Goal: Information Seeking & Learning: Learn about a topic

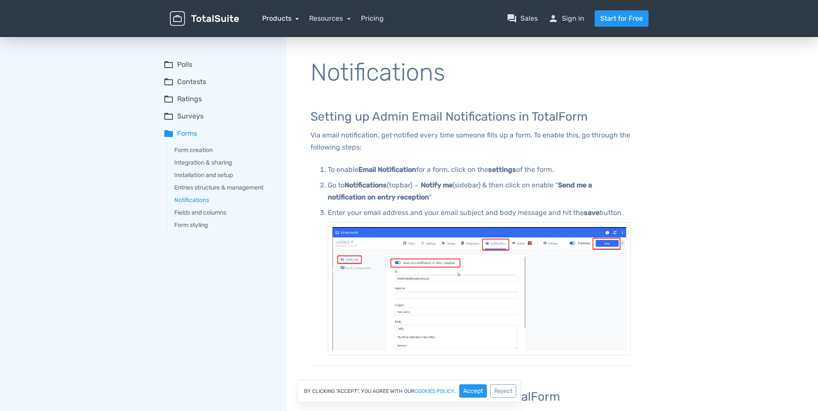
click at [273, 18] on link "Products" at bounding box center [280, 18] width 37 height 8
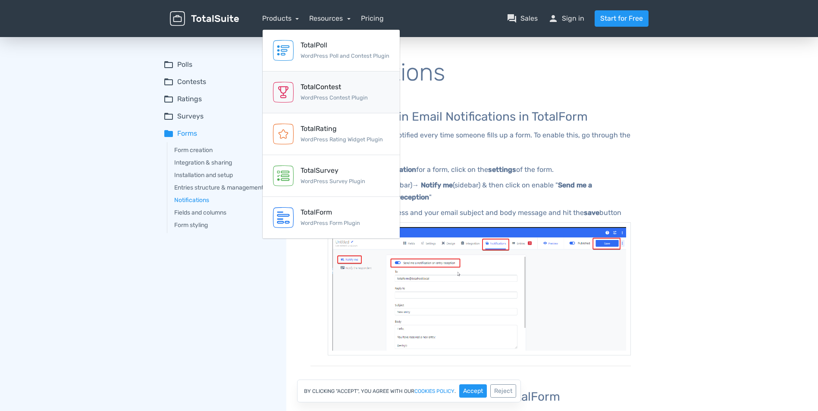
click at [324, 88] on div "TotalContest" at bounding box center [334, 87] width 67 height 10
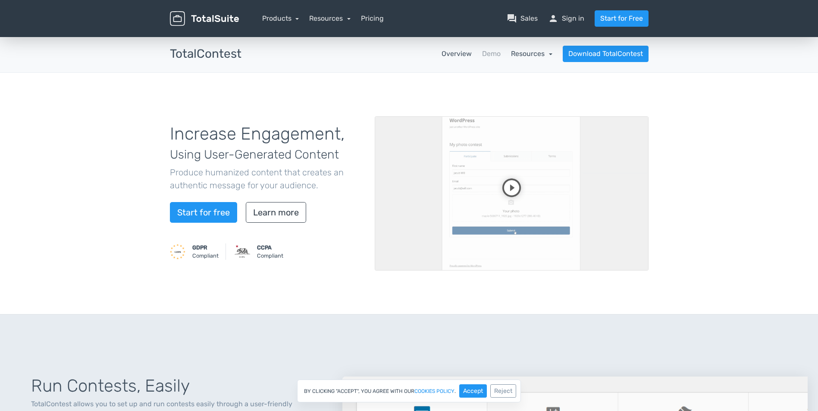
click at [518, 54] on link "Resources" at bounding box center [531, 54] width 41 height 8
click at [506, 79] on link "school Documentation" at bounding box center [511, 77] width 81 height 25
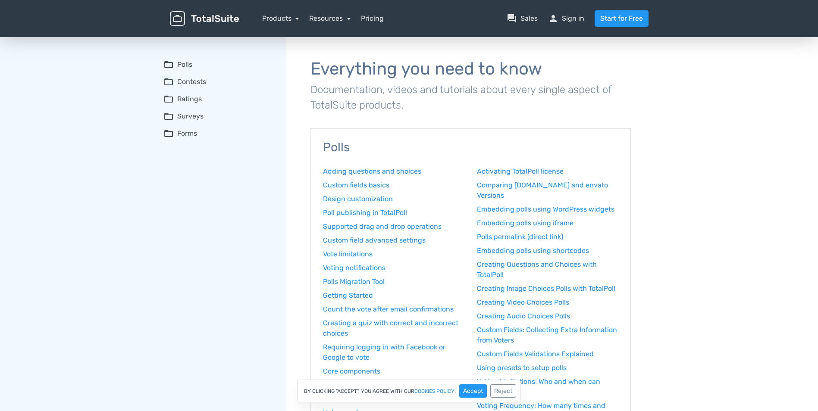
click at [196, 80] on summary "folder_open Contests" at bounding box center [218, 82] width 111 height 10
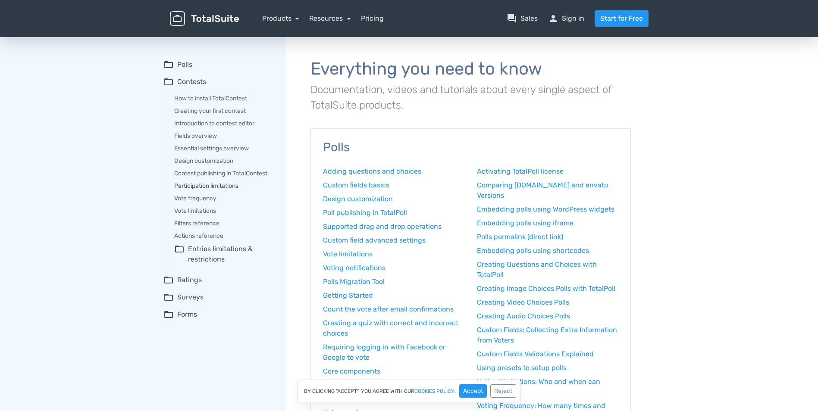
click at [206, 185] on link "Participation limitations" at bounding box center [224, 186] width 100 height 9
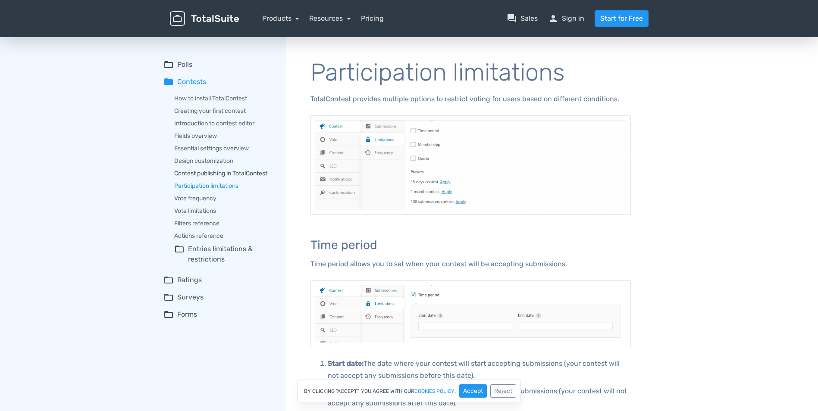
click at [214, 174] on link "Contest publishing in TotalContest" at bounding box center [224, 173] width 100 height 9
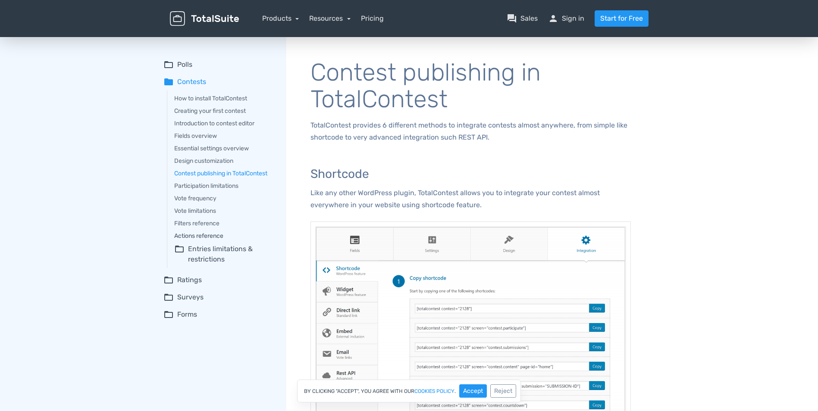
click at [209, 238] on link "Actions reference" at bounding box center [224, 236] width 100 height 9
